Goal: Information Seeking & Learning: Learn about a topic

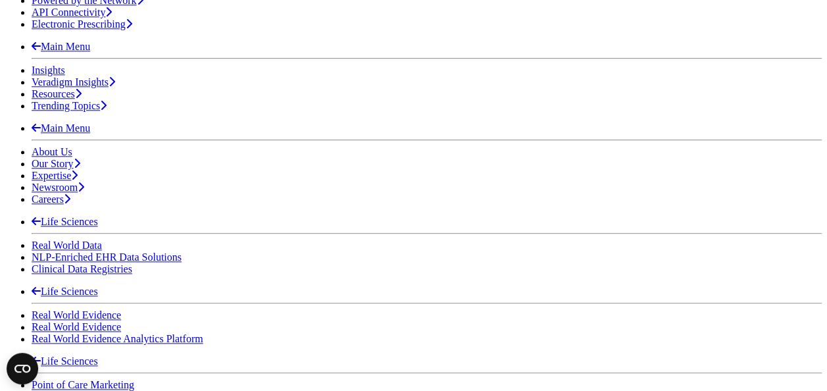
scroll to position [658, 0]
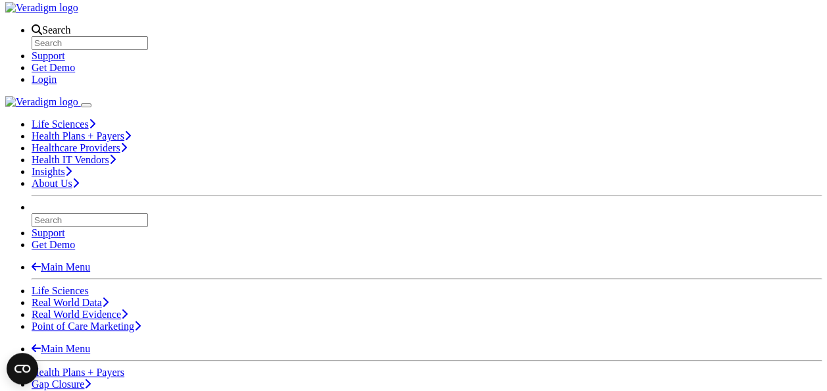
scroll to position [28, 0]
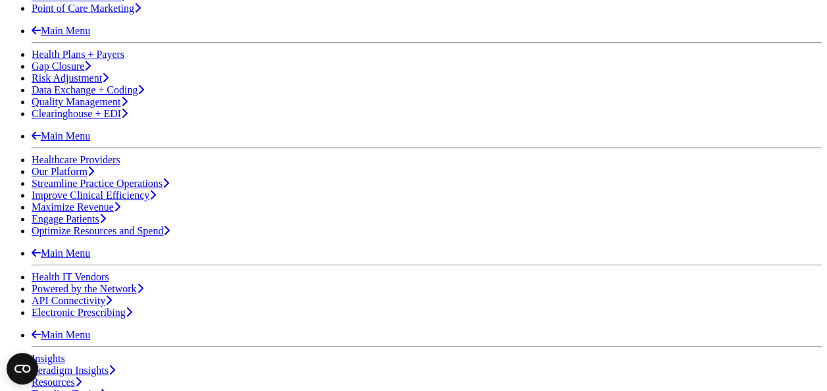
scroll to position [329, 0]
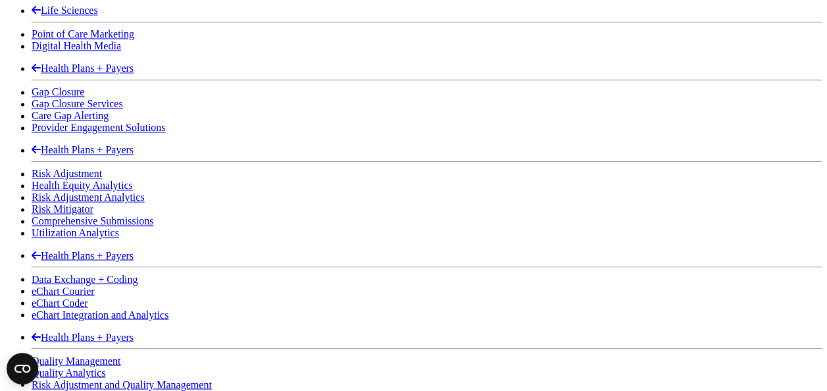
scroll to position [593, 0]
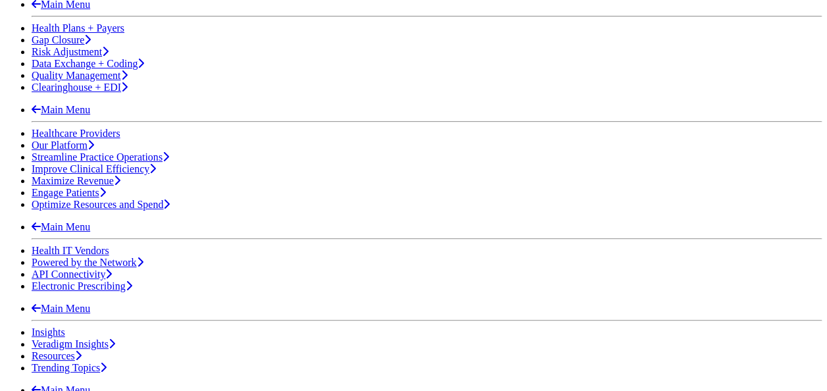
scroll to position [395, 0]
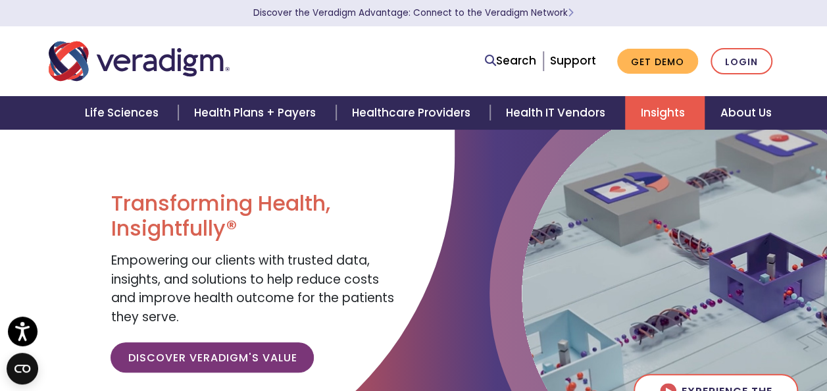
click at [675, 120] on link "Insights" at bounding box center [665, 113] width 80 height 34
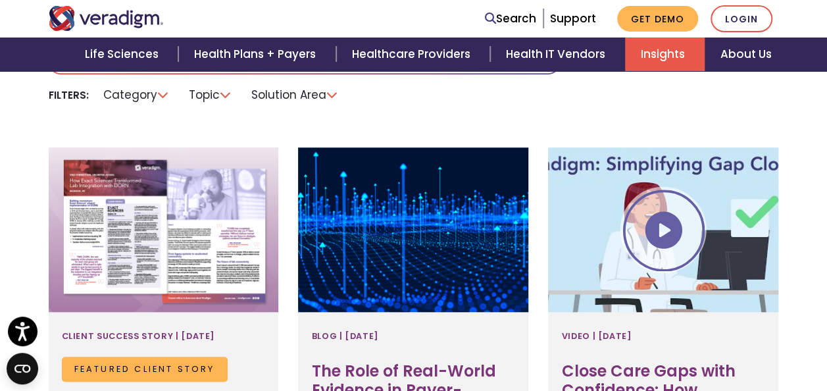
scroll to position [461, 0]
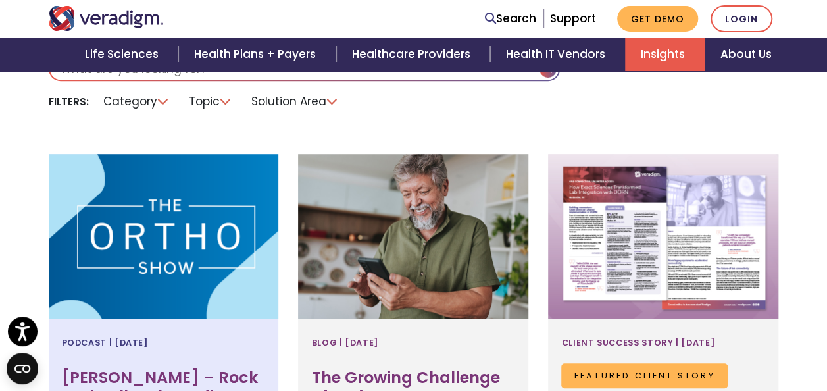
scroll to position [461, 0]
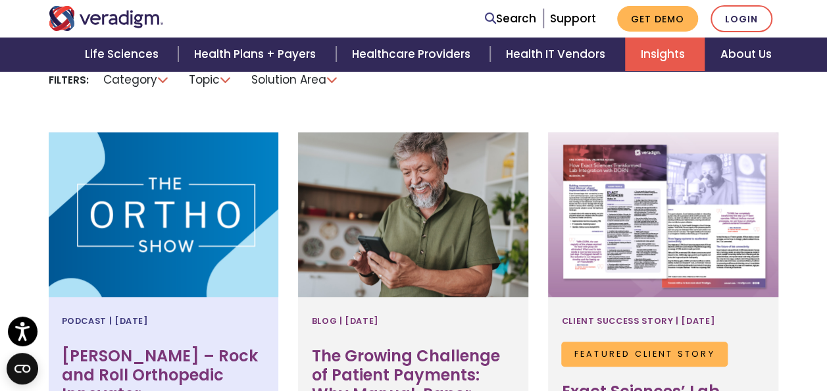
click at [216, 262] on div at bounding box center [164, 214] width 230 height 164
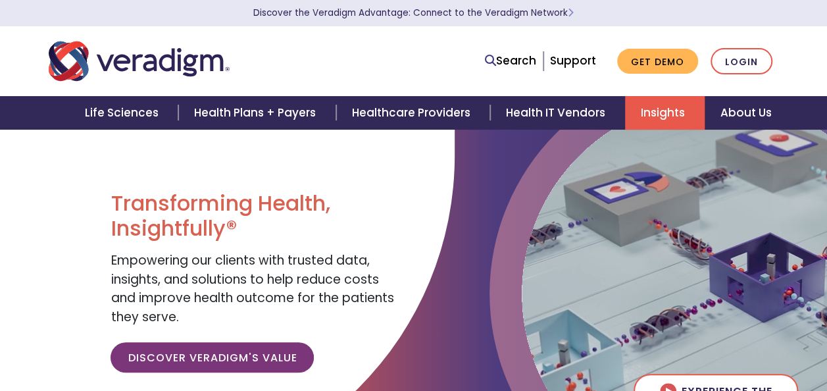
click at [649, 116] on link "Insights" at bounding box center [665, 113] width 80 height 34
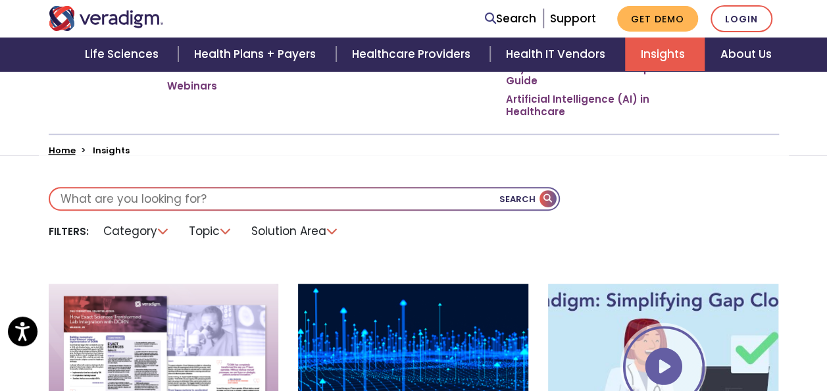
scroll to position [329, 0]
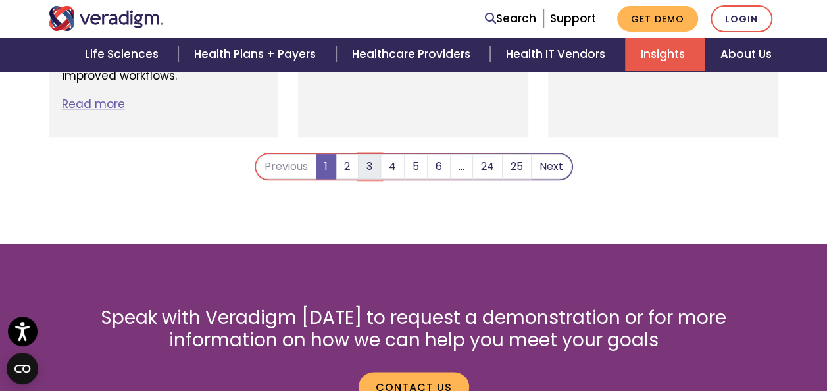
scroll to position [3027, 0]
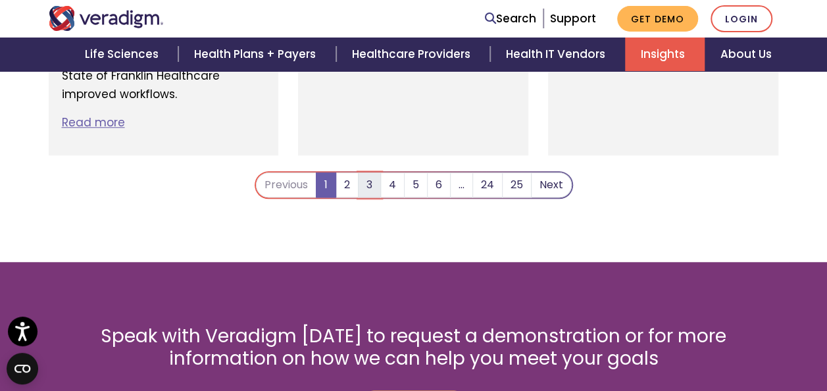
click at [365, 172] on link "3" at bounding box center [369, 184] width 23 height 25
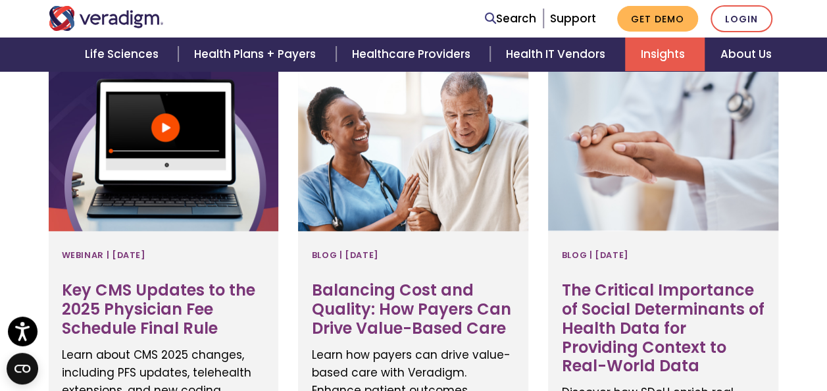
scroll to position [527, 0]
